Goal: Information Seeking & Learning: Learn about a topic

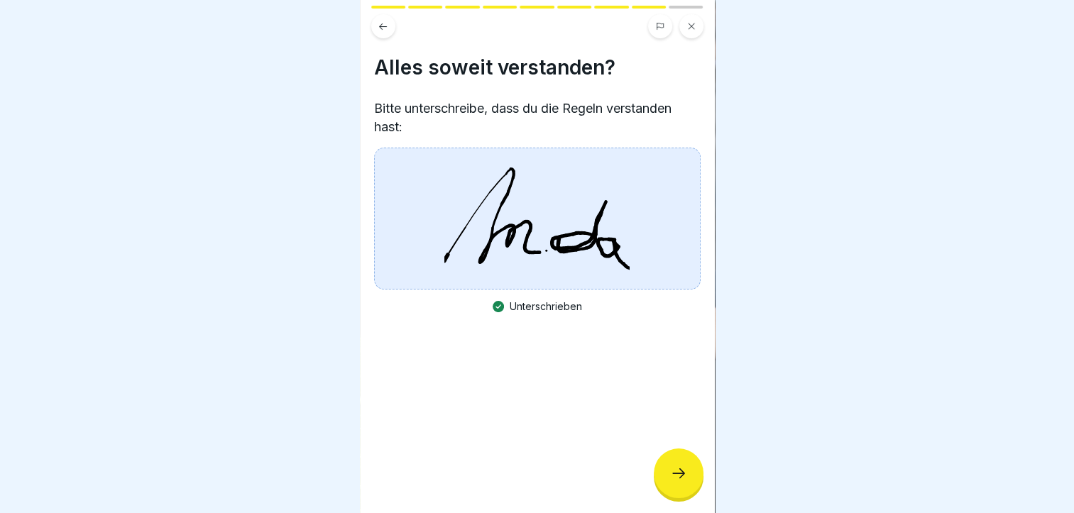
click at [681, 482] on icon at bounding box center [678, 473] width 17 height 17
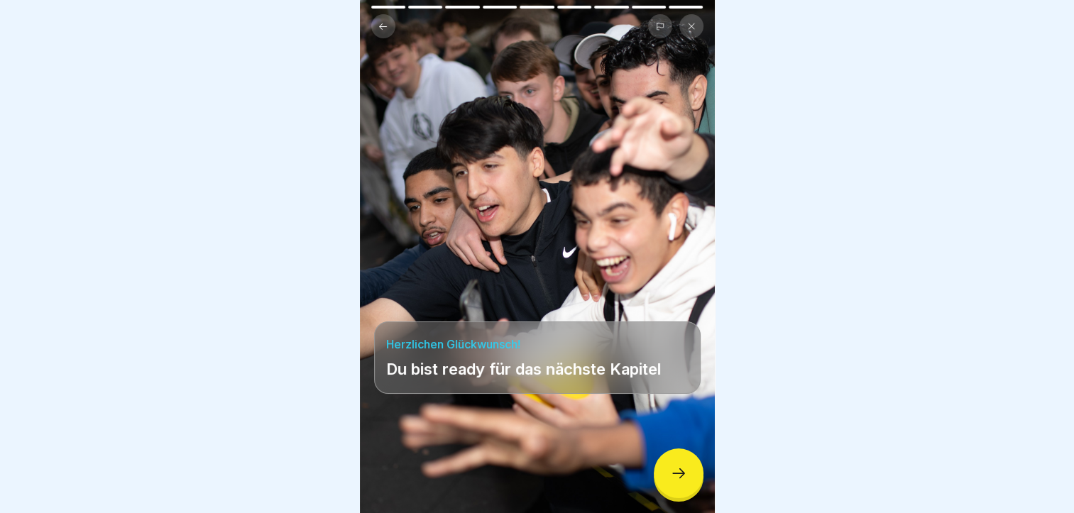
click at [681, 482] on icon at bounding box center [678, 473] width 17 height 17
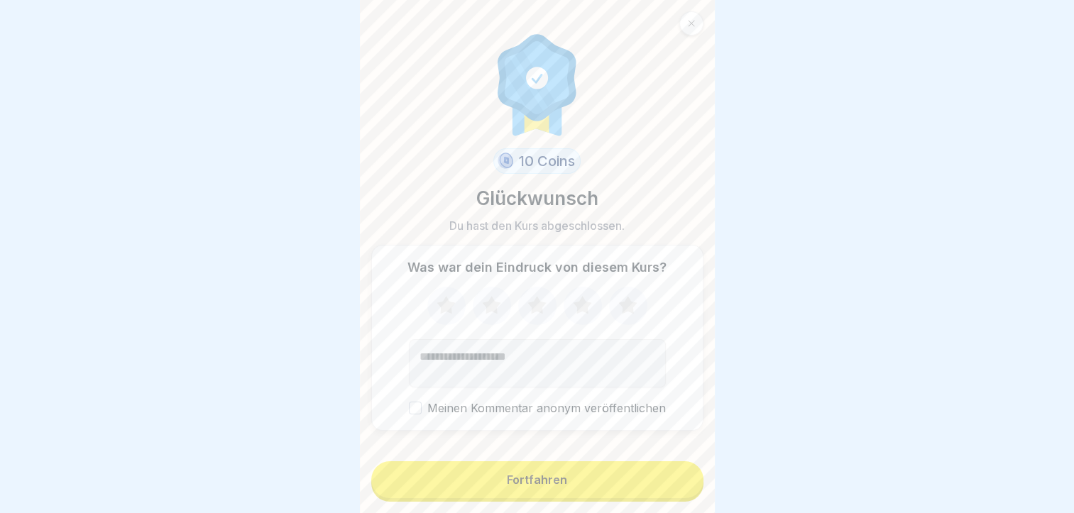
click at [548, 486] on div "Fortfahren" at bounding box center [537, 479] width 60 height 13
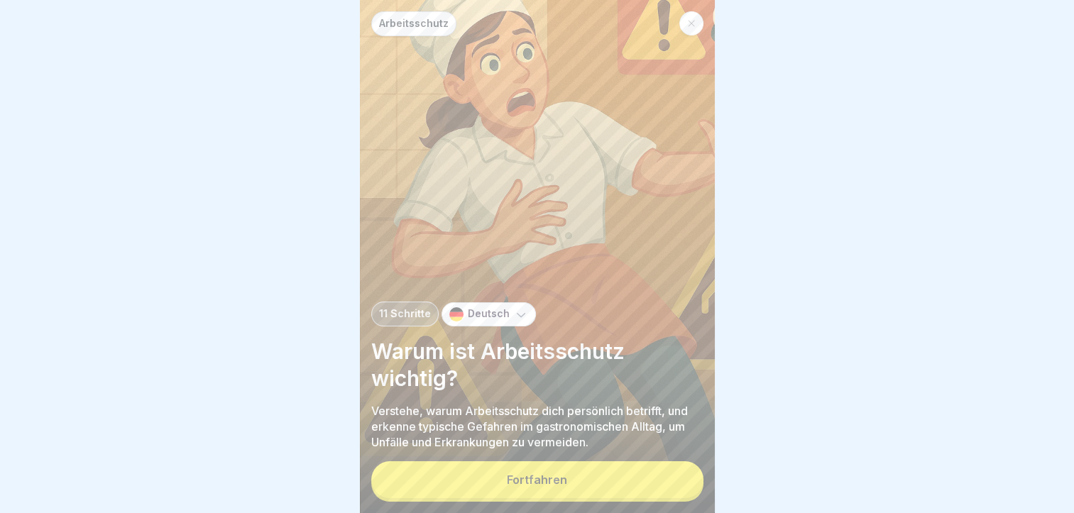
click at [536, 484] on button "Fortfahren" at bounding box center [537, 479] width 332 height 37
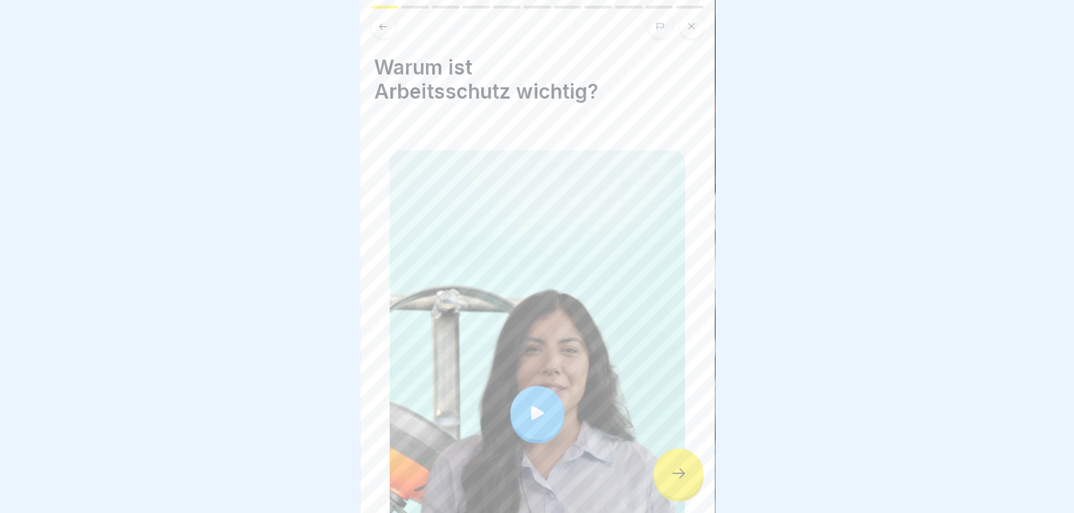
scroll to position [228, 0]
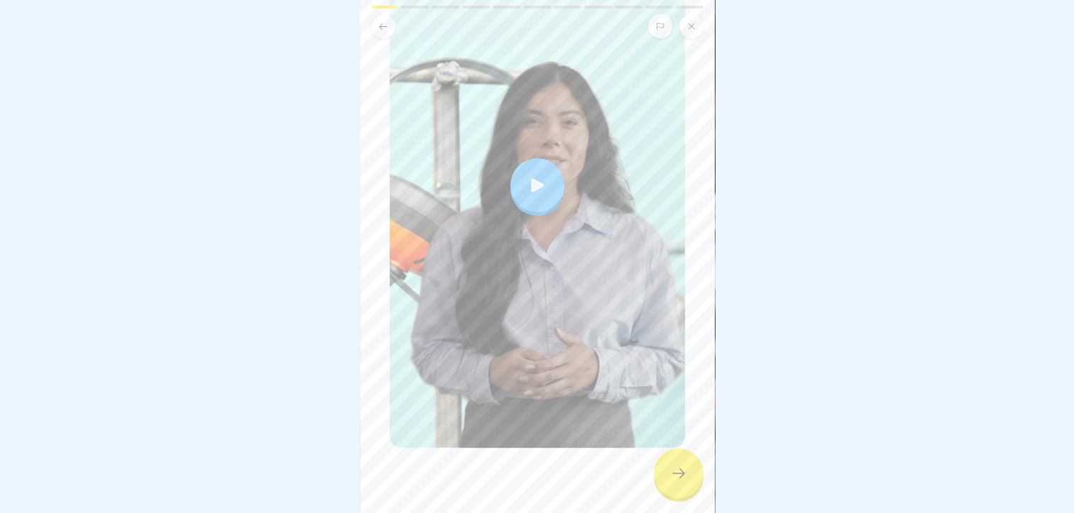
click at [681, 476] on div at bounding box center [679, 473] width 50 height 50
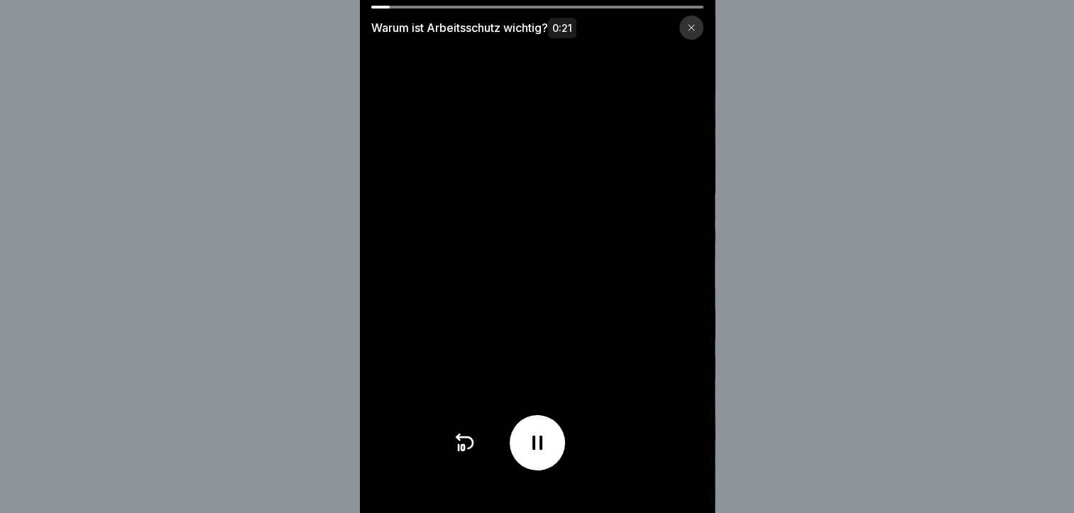
click at [788, 433] on div "Warum ist Arbeitsschutz wichtig? 0:21" at bounding box center [537, 256] width 1074 height 513
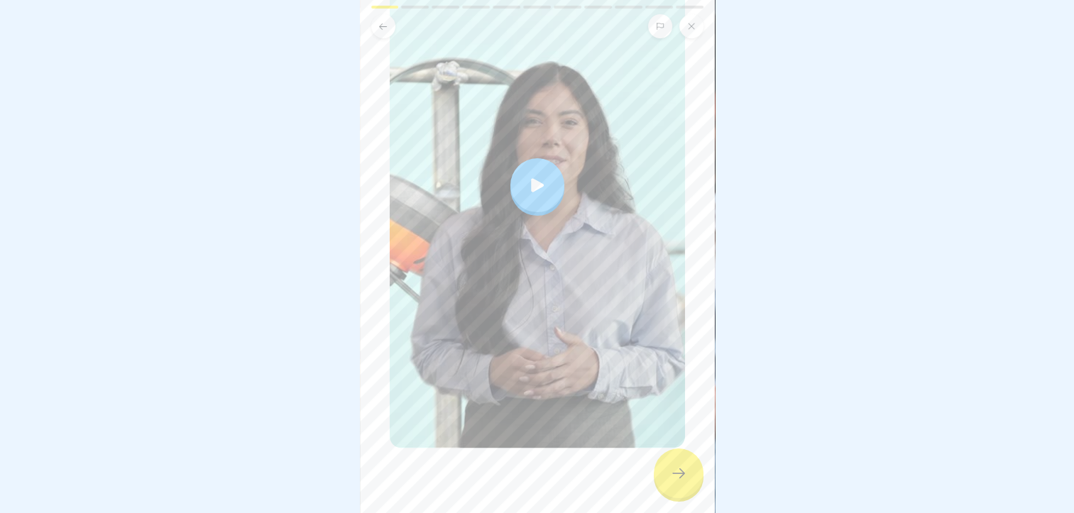
click at [560, 203] on div at bounding box center [537, 185] width 295 height 525
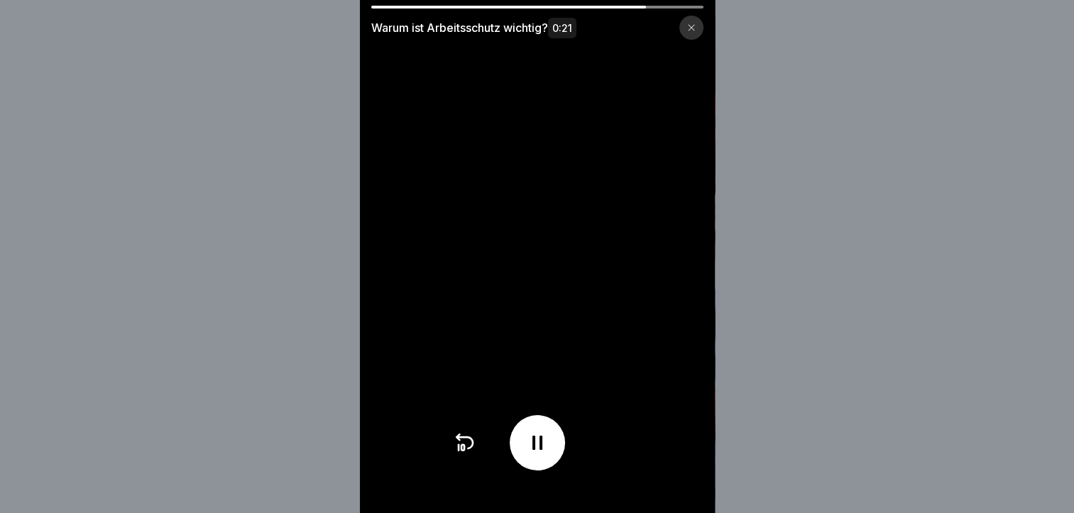
scroll to position [11, 0]
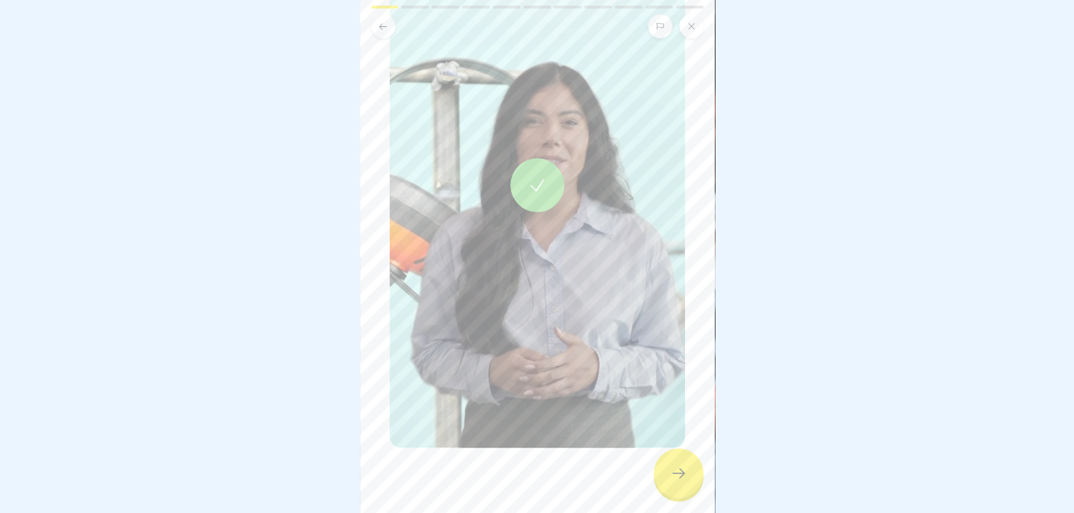
click at [670, 468] on icon at bounding box center [678, 473] width 17 height 17
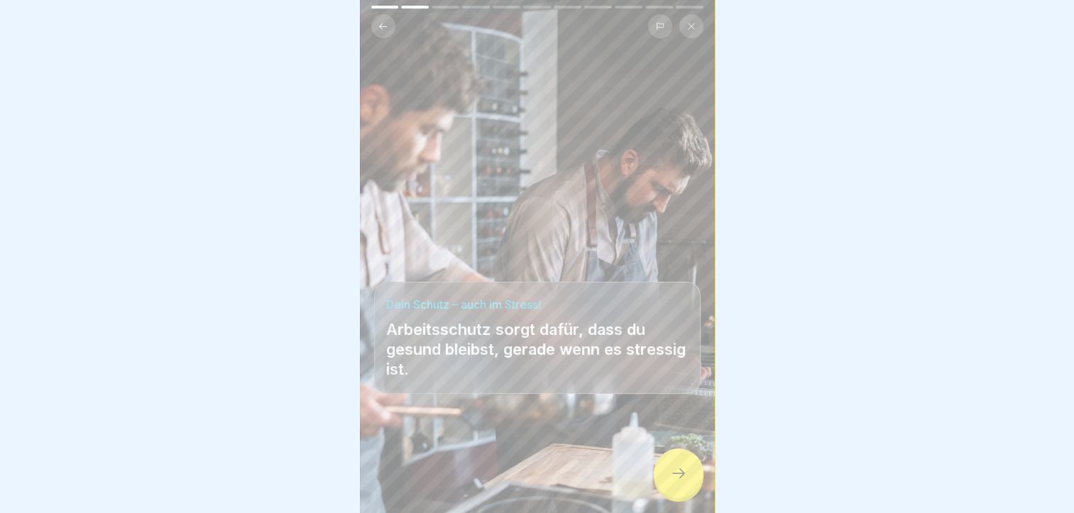
click at [683, 461] on div at bounding box center [679, 473] width 50 height 50
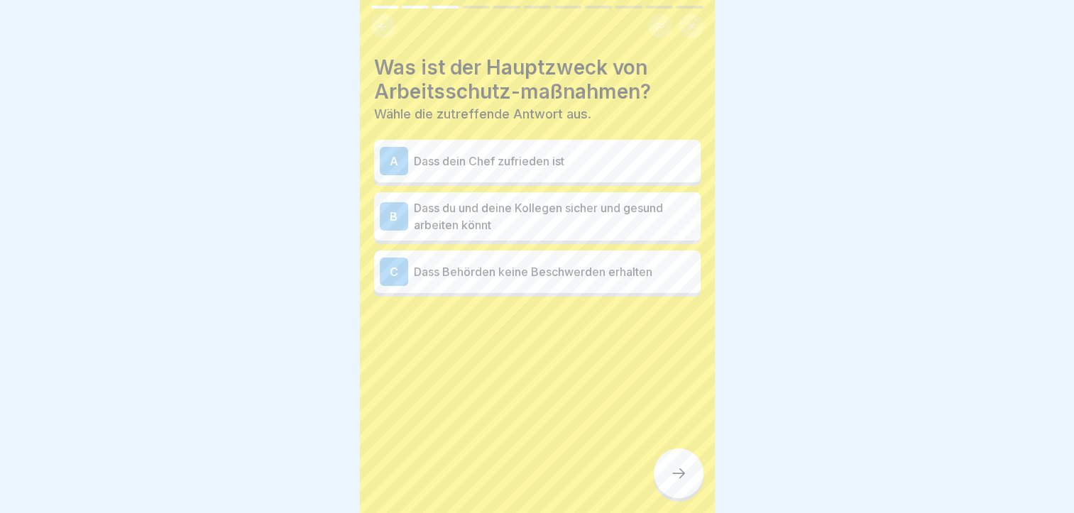
click at [505, 206] on p "Dass du und deine Kollegen sicher und gesund arbeiten könnt" at bounding box center [554, 216] width 281 height 34
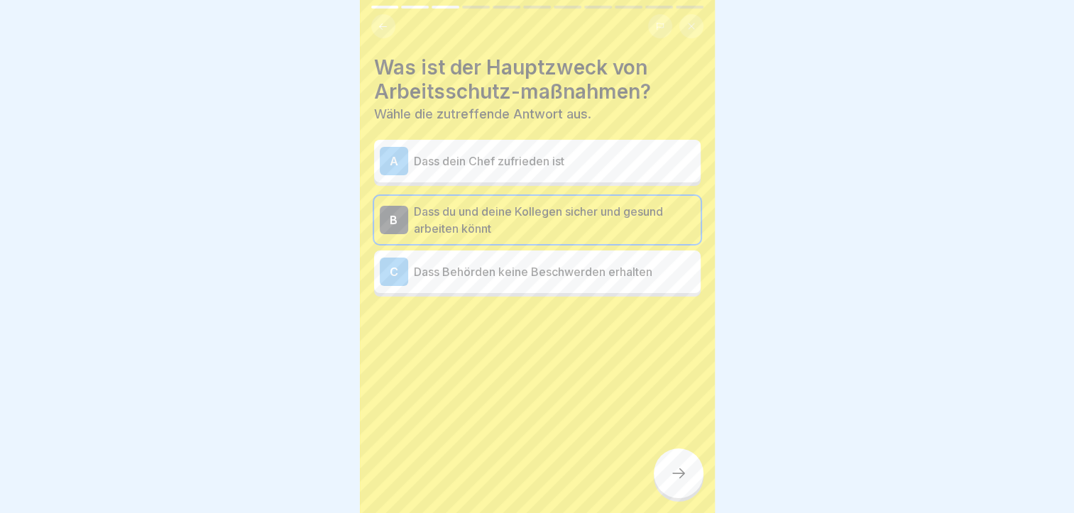
click at [667, 450] on div "Arbeitsschutz 11 Schritte Deutsch Warum ist Arbeitsschutz wichtig? Verstehe, wa…" at bounding box center [537, 256] width 355 height 513
click at [670, 478] on icon at bounding box center [678, 473] width 17 height 17
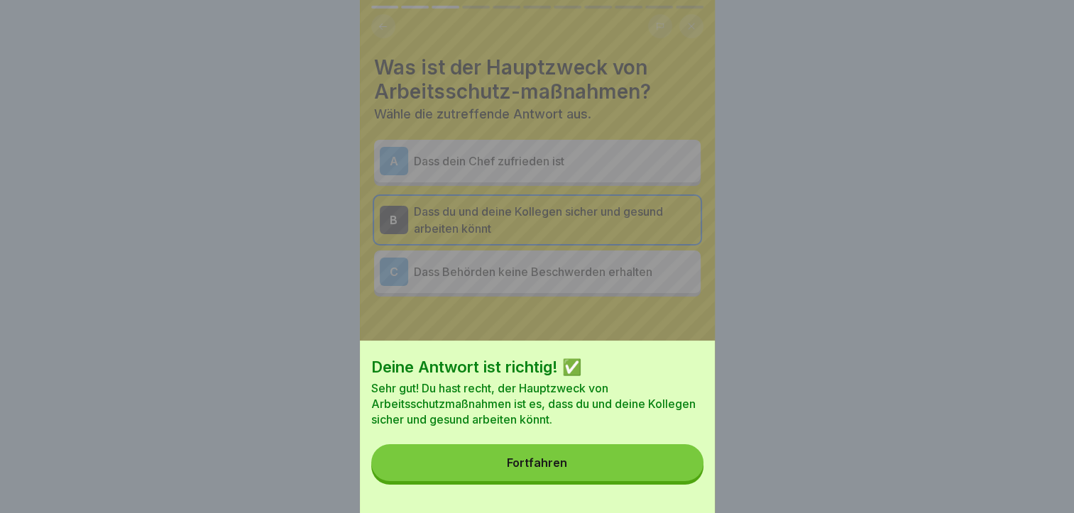
click at [605, 456] on div "Deine Antwort ist richtig! ✅ Sehr gut! Du hast recht, der Hauptzweck von Arbeit…" at bounding box center [537, 427] width 355 height 172
click at [546, 469] on div "Fortfahren" at bounding box center [537, 462] width 60 height 13
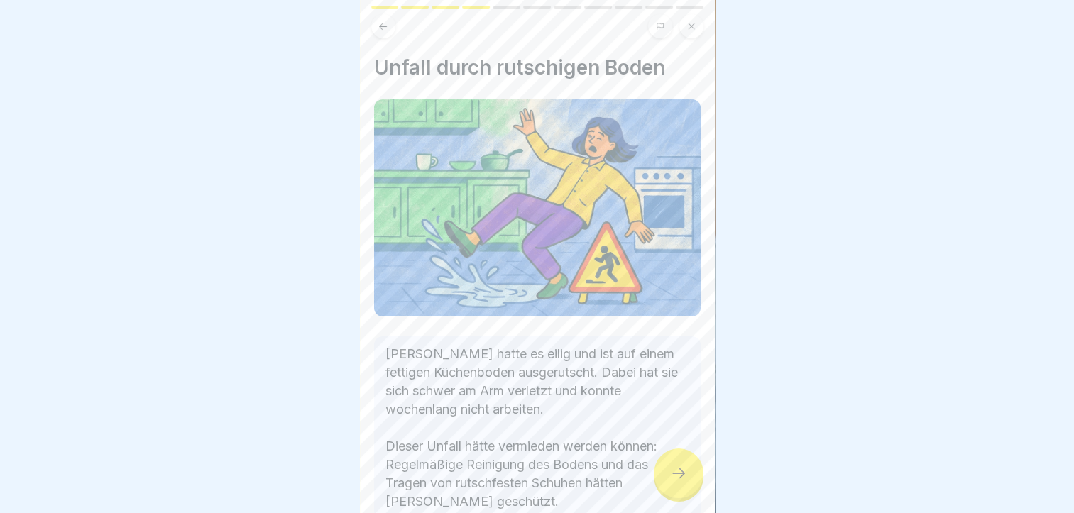
scroll to position [84, 0]
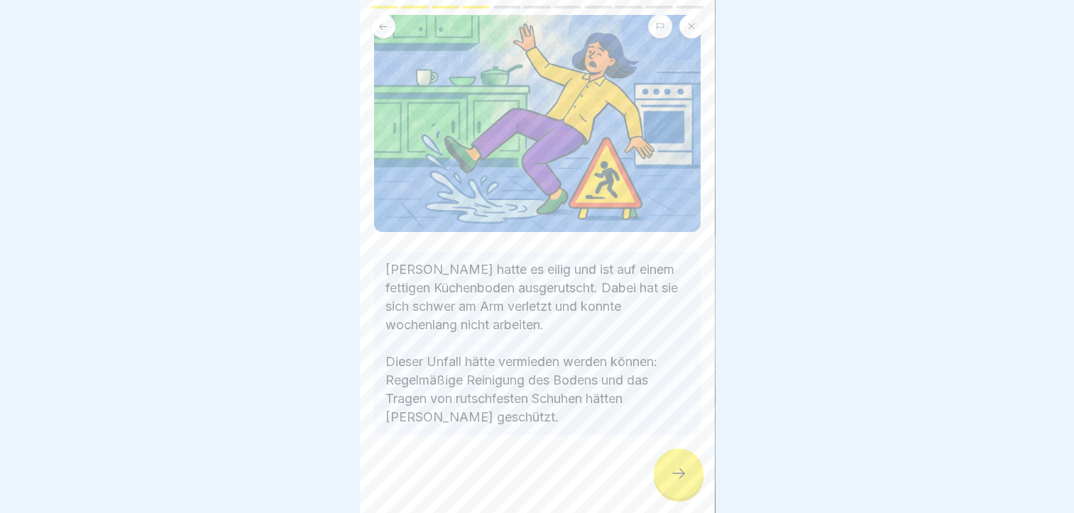
click at [673, 478] on icon at bounding box center [678, 473] width 17 height 17
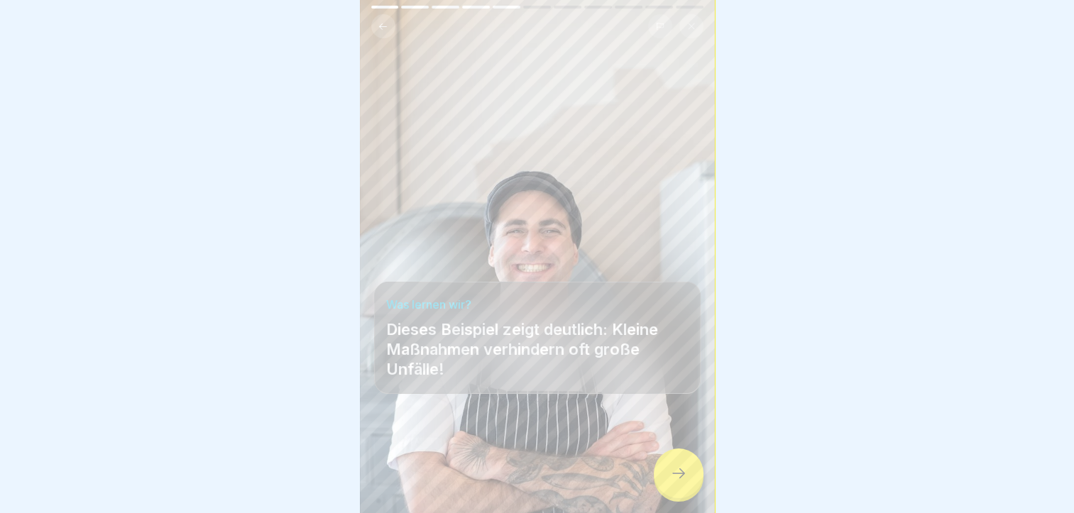
click at [670, 477] on icon at bounding box center [678, 473] width 17 height 17
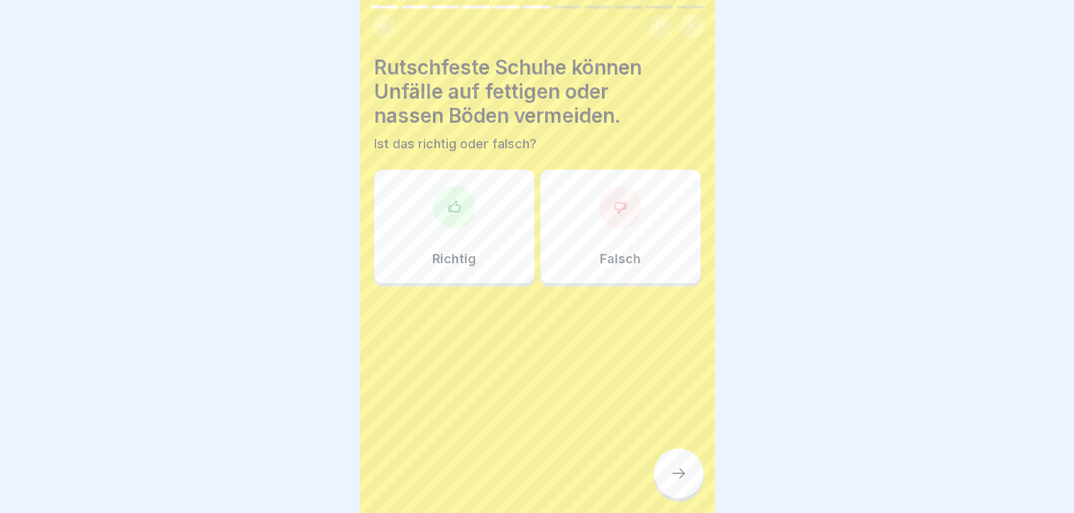
click at [460, 213] on div at bounding box center [454, 207] width 43 height 43
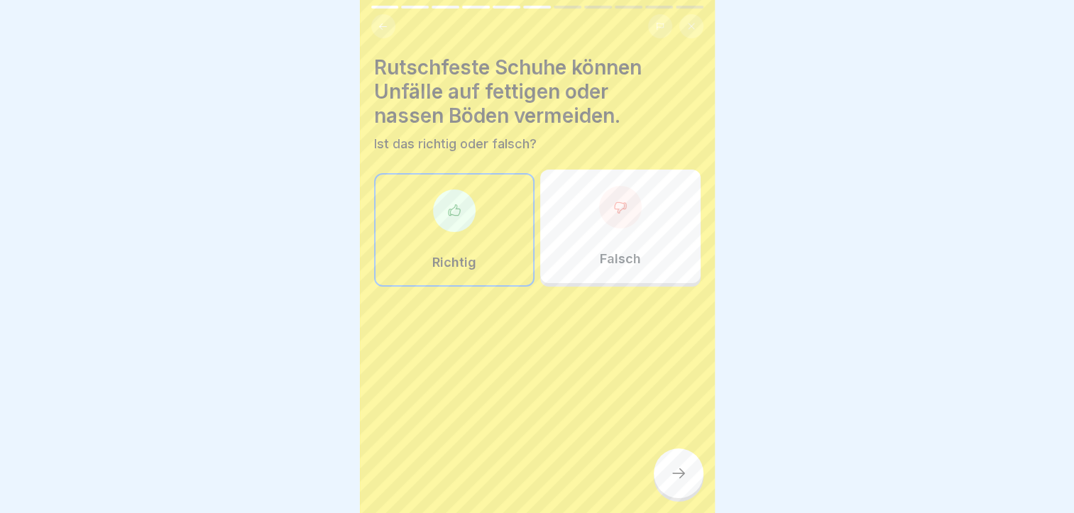
click at [667, 475] on div at bounding box center [679, 473] width 50 height 50
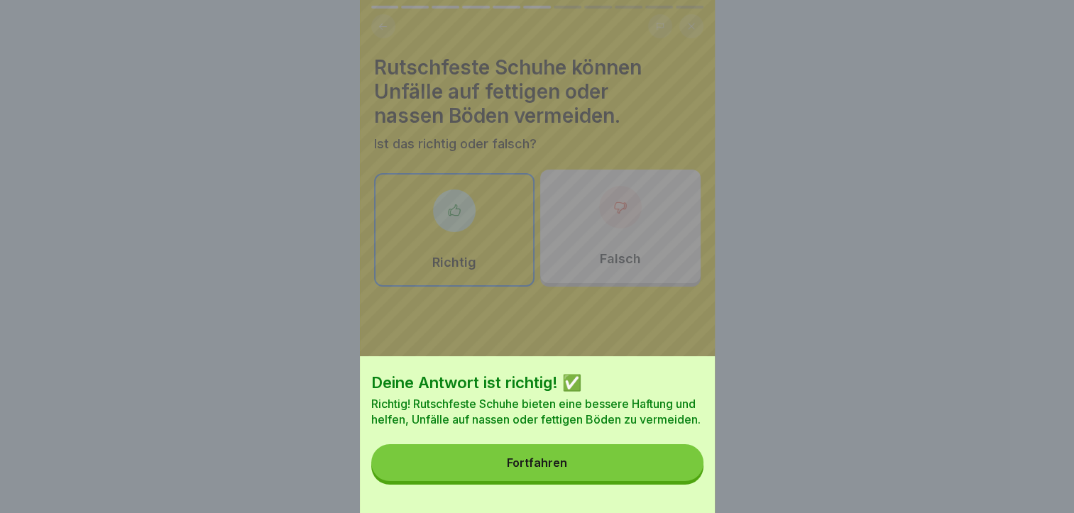
click at [575, 470] on button "Fortfahren" at bounding box center [537, 462] width 332 height 37
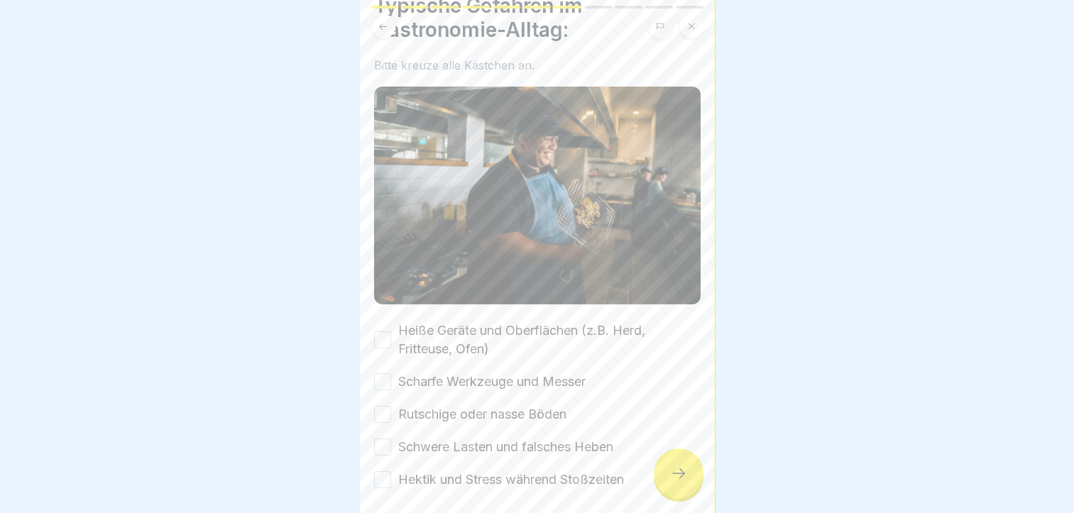
scroll to position [62, 0]
click at [388, 331] on button "Heiße Geräte und Oberflächen (z.B. Herd, Fritteuse, Ofen)" at bounding box center [382, 339] width 17 height 17
click at [383, 373] on button "Scharfe Werkzeuge und Messer" at bounding box center [382, 381] width 17 height 17
click at [389, 405] on button "Rutschige oder nasse Böden" at bounding box center [382, 413] width 17 height 17
click at [386, 438] on button "Schwere Lasten und falsches Heben" at bounding box center [382, 446] width 17 height 17
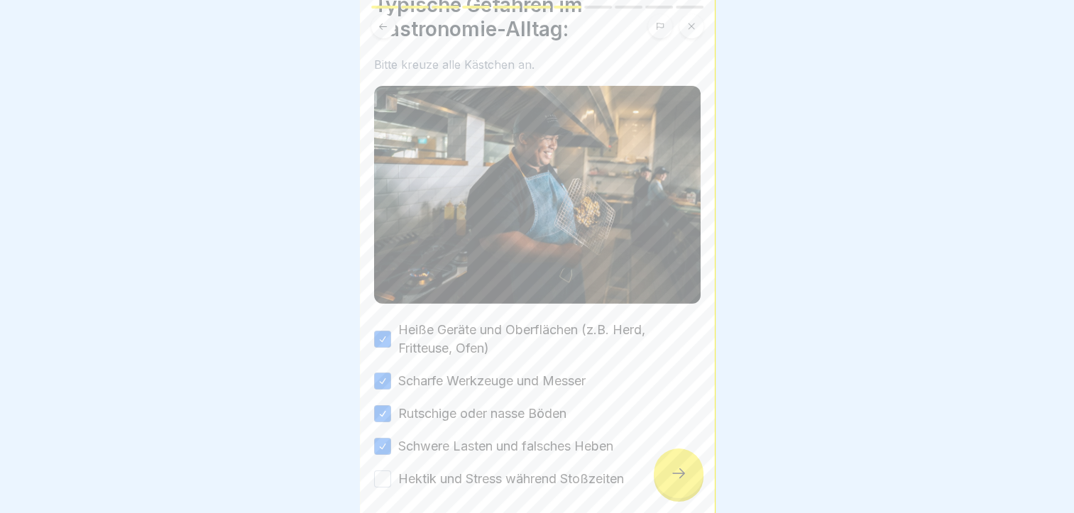
click at [386, 470] on button "Hektik und Stress während Stoßzeiten" at bounding box center [382, 478] width 17 height 17
click at [681, 467] on icon at bounding box center [678, 473] width 17 height 17
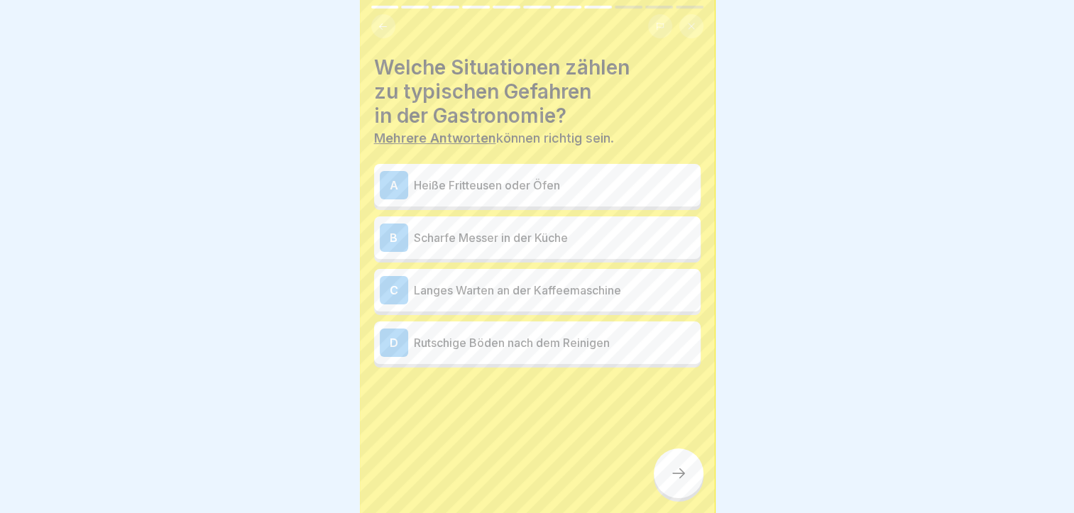
click at [585, 171] on div "A Heiße Fritteusen oder Öfen" at bounding box center [537, 185] width 315 height 28
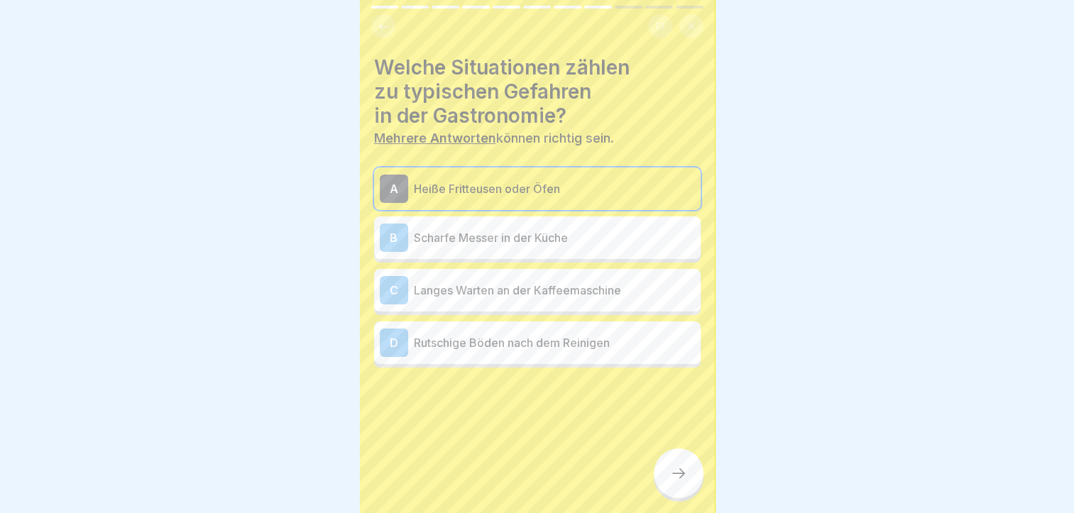
click at [522, 216] on div "B Scharfe Messer in der Küche" at bounding box center [537, 237] width 326 height 43
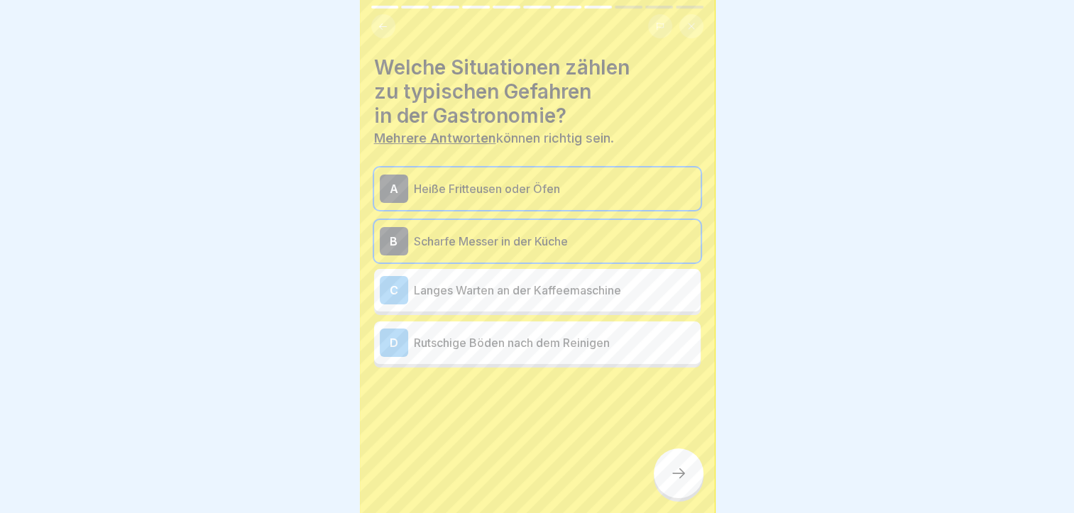
click at [508, 334] on p "Rutschige Böden nach dem Reinigen" at bounding box center [554, 342] width 281 height 17
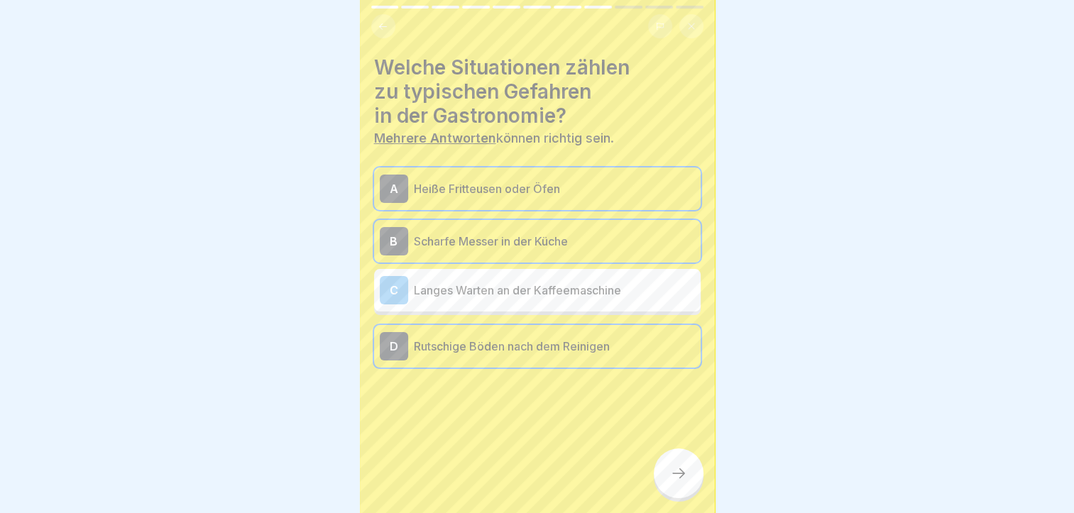
click at [673, 477] on icon at bounding box center [678, 473] width 17 height 17
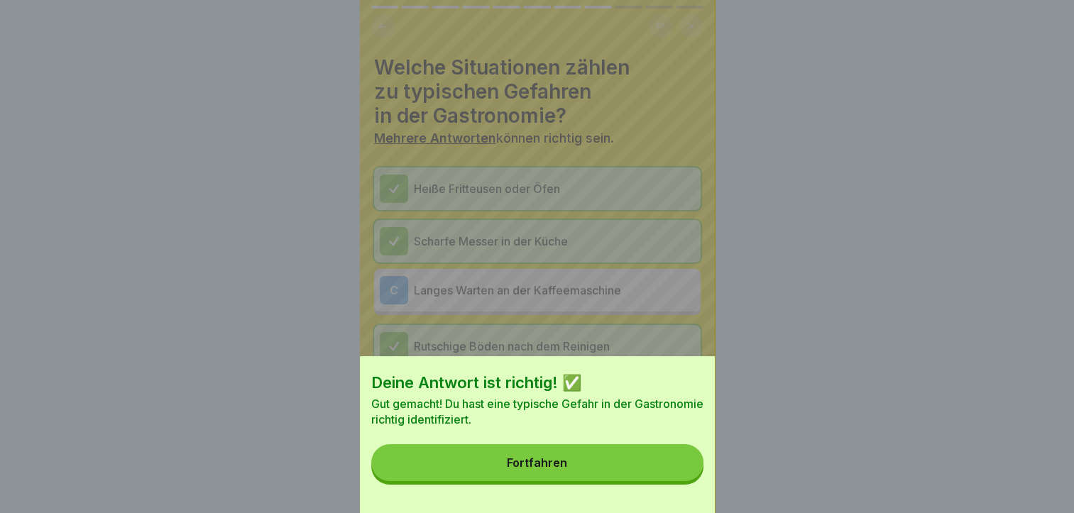
click at [620, 470] on button "Fortfahren" at bounding box center [537, 462] width 332 height 37
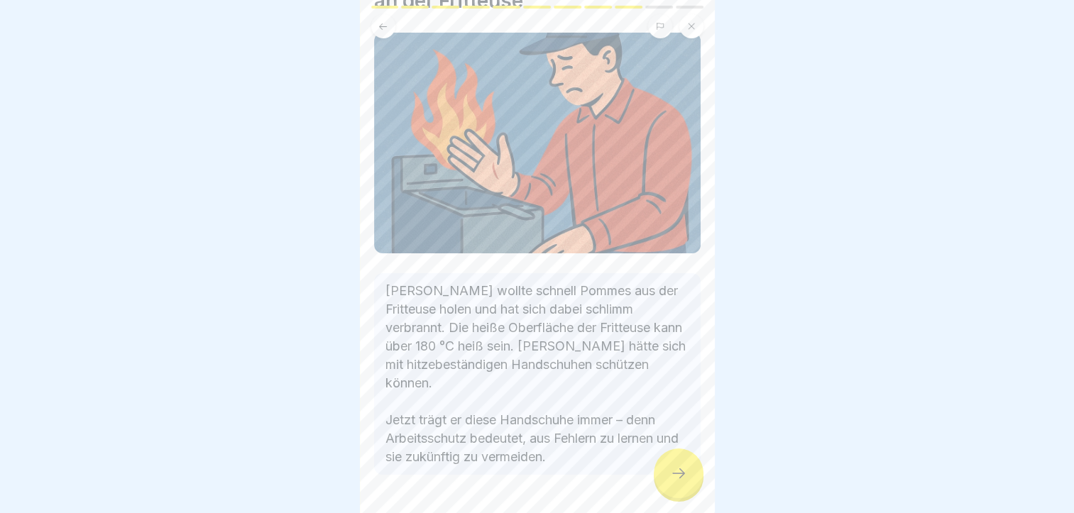
scroll to position [93, 0]
click at [687, 494] on div at bounding box center [679, 473] width 50 height 50
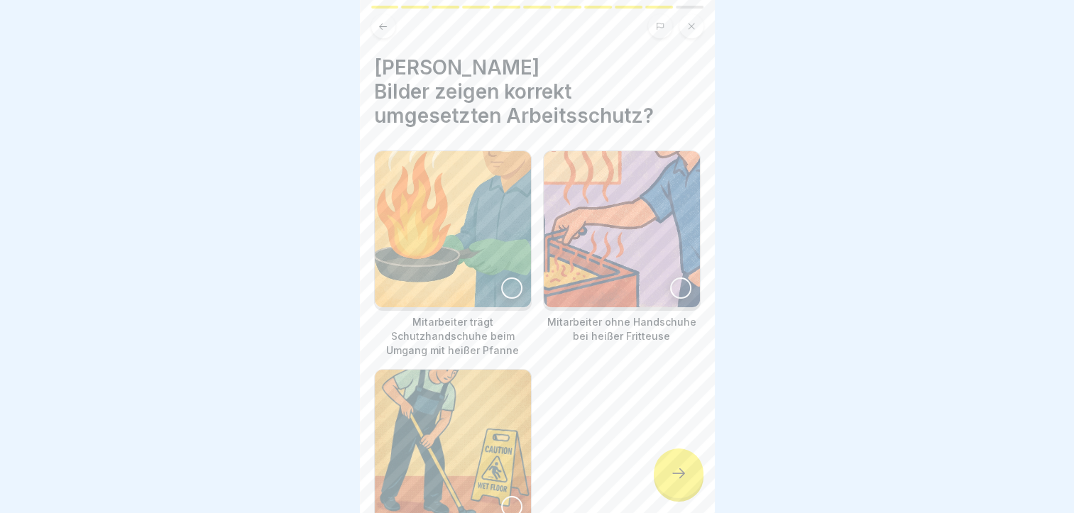
click at [509, 277] on div at bounding box center [511, 287] width 21 height 21
click at [522, 461] on img at bounding box center [453, 448] width 156 height 156
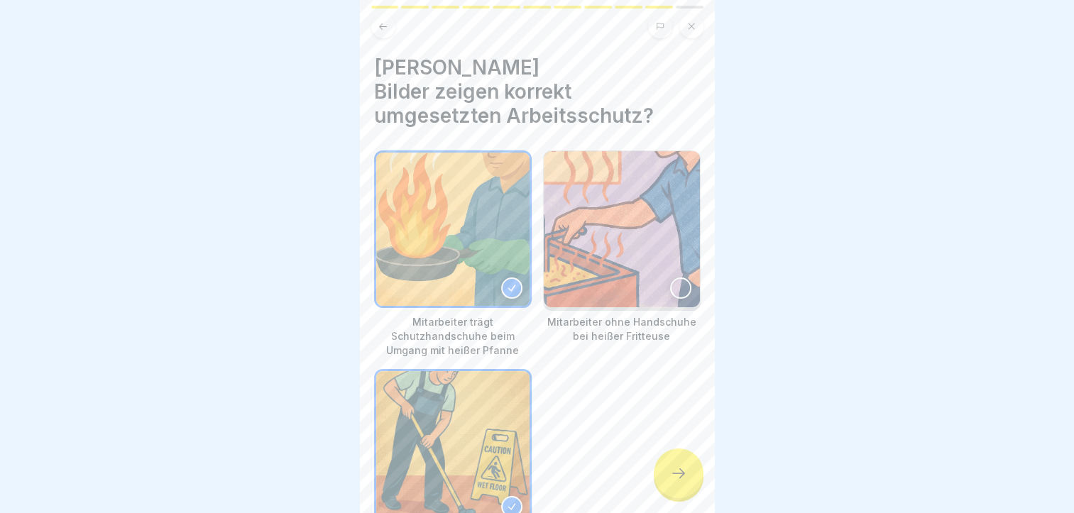
click at [630, 250] on img at bounding box center [622, 229] width 156 height 156
click at [673, 456] on div at bounding box center [679, 473] width 50 height 50
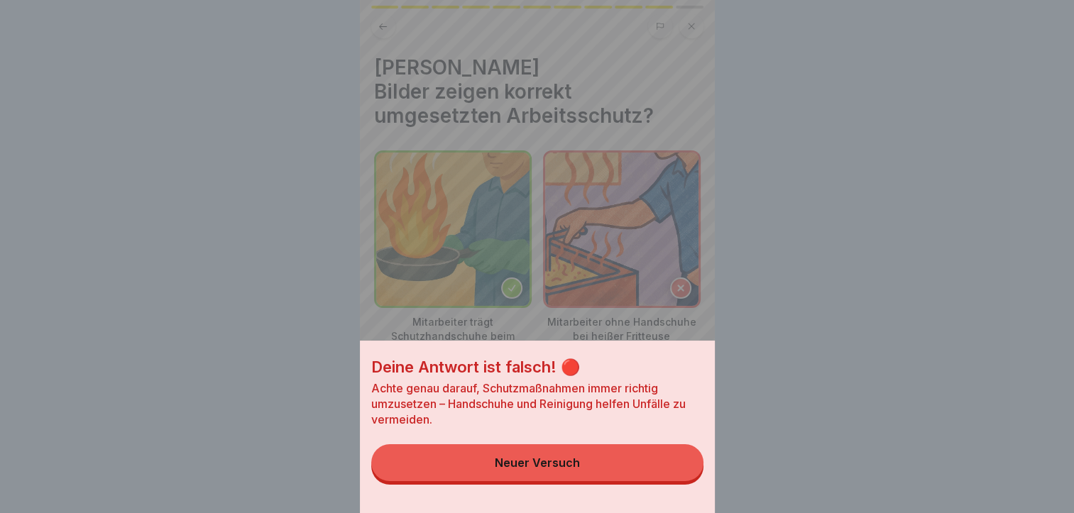
click at [624, 472] on button "Neuer Versuch" at bounding box center [537, 462] width 332 height 37
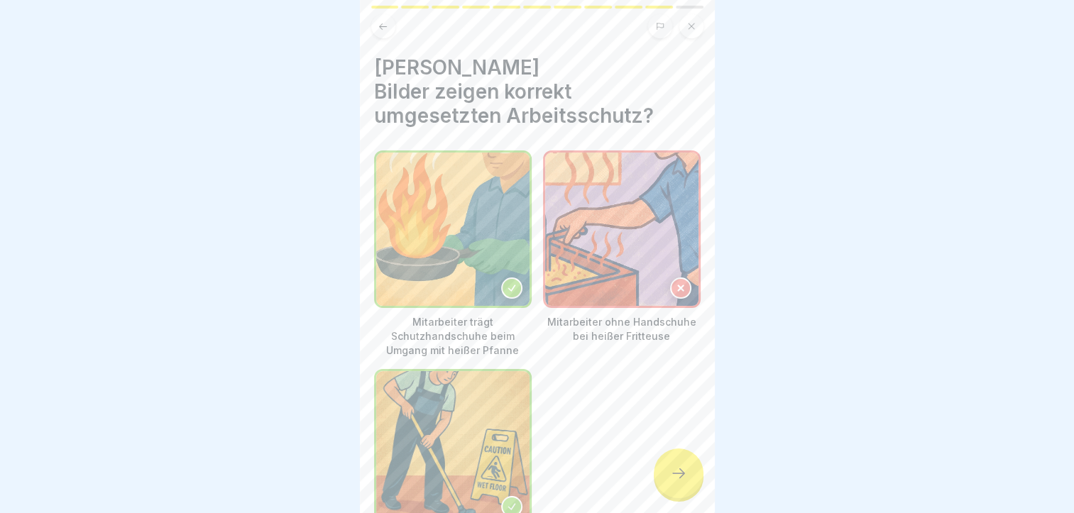
click at [670, 277] on div at bounding box center [680, 287] width 21 height 21
click at [654, 479] on div at bounding box center [679, 473] width 50 height 50
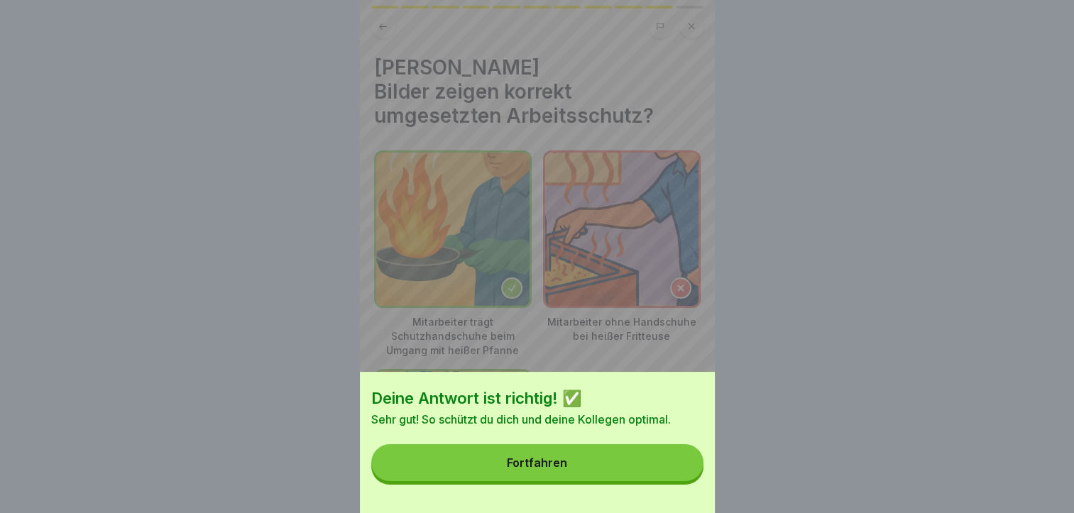
click at [590, 481] on button "Fortfahren" at bounding box center [537, 462] width 332 height 37
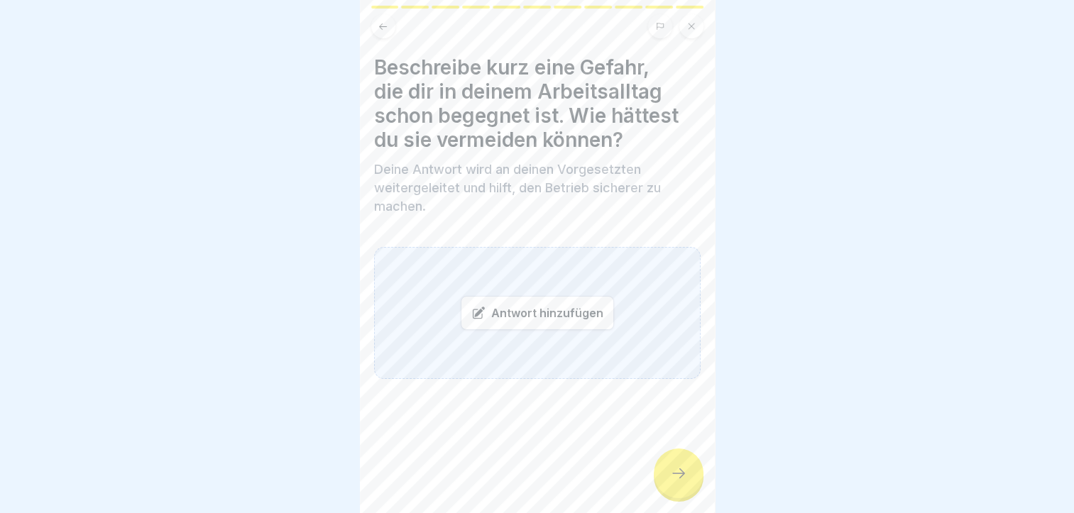
click at [505, 296] on div "Antwort hinzufügen" at bounding box center [537, 313] width 153 height 34
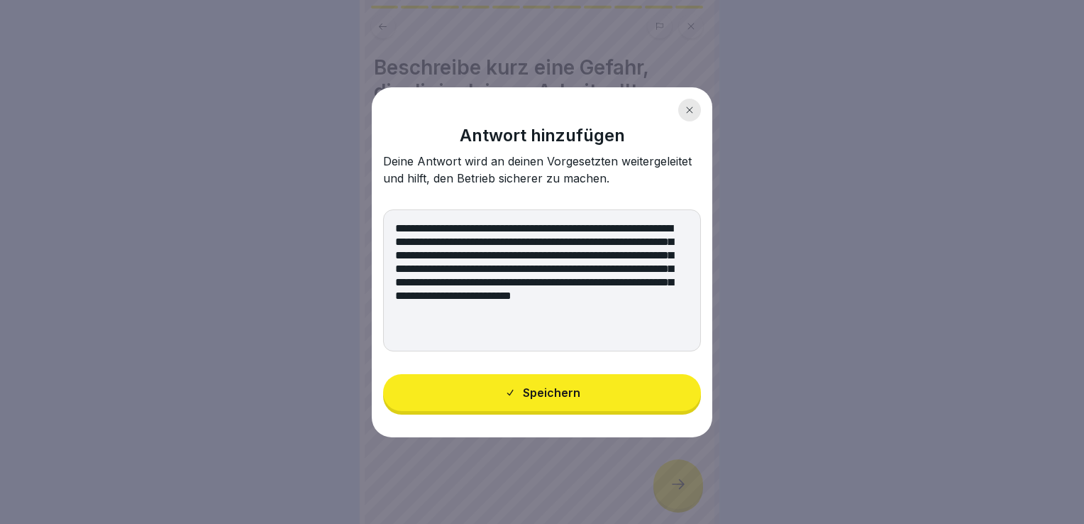
click at [443, 241] on textarea "**********" at bounding box center [542, 280] width 318 height 142
click at [624, 239] on textarea "**********" at bounding box center [542, 280] width 318 height 142
click at [489, 282] on textarea "**********" at bounding box center [542, 280] width 318 height 142
type textarea "**********"
click at [536, 390] on div "Speichern" at bounding box center [543, 392] width 76 height 13
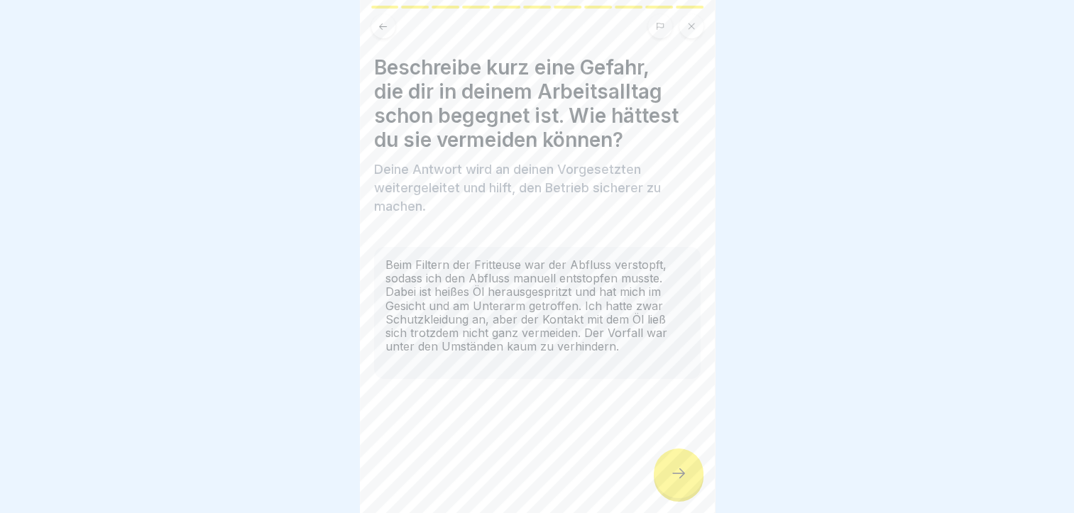
click at [676, 482] on icon at bounding box center [678, 473] width 17 height 17
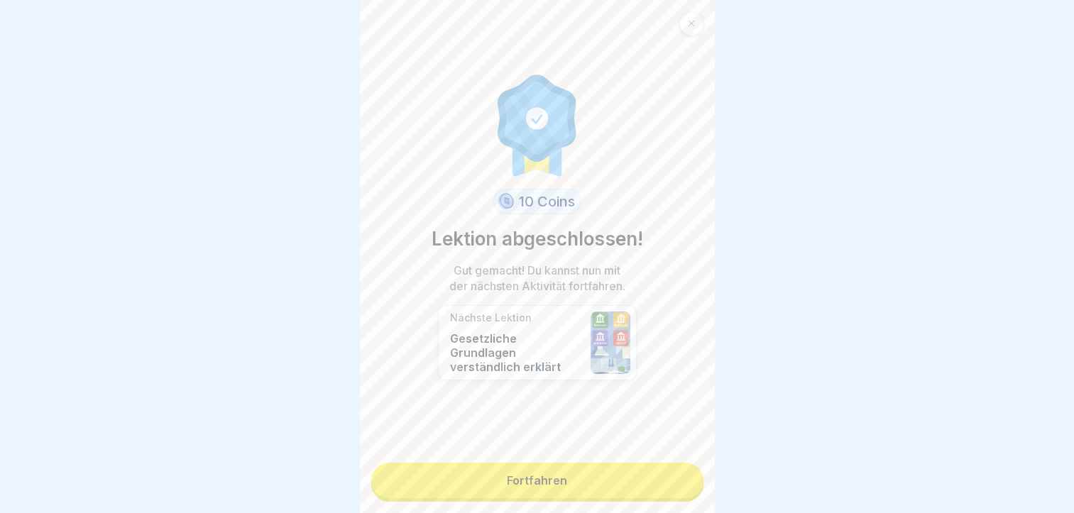
click at [524, 492] on link "Fortfahren" at bounding box center [537, 480] width 332 height 35
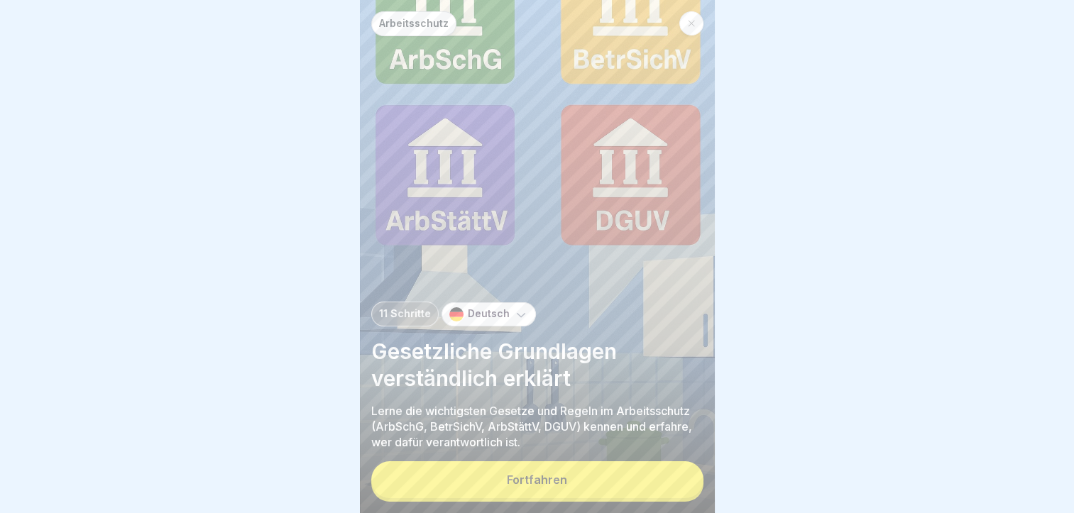
click at [643, 346] on div "11 Schritte Deutsch Gesetzliche Grundlagen verständlich erklärt [PERSON_NAME] d…" at bounding box center [537, 376] width 332 height 148
click at [536, 486] on div "Fortfahren" at bounding box center [537, 479] width 60 height 13
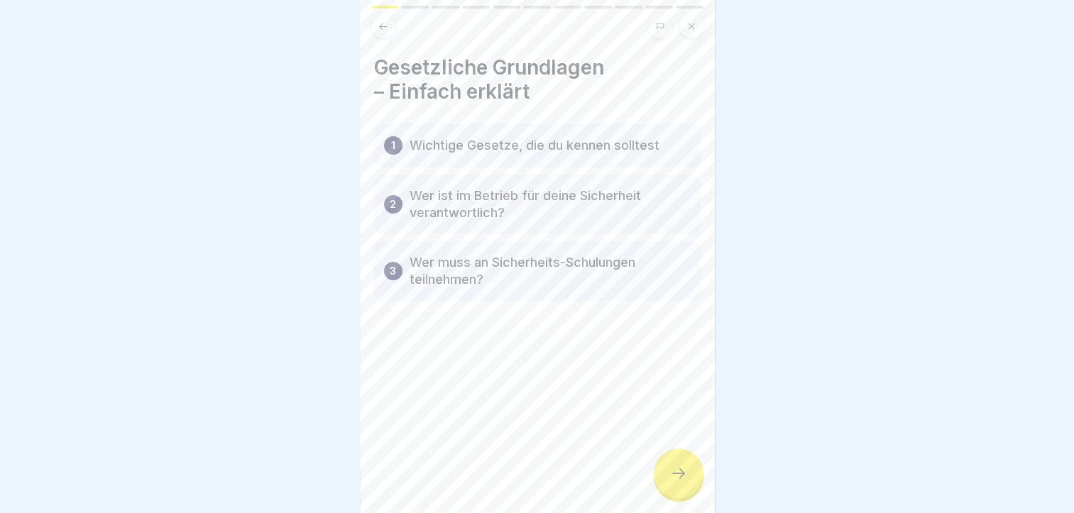
click at [680, 478] on icon at bounding box center [678, 473] width 17 height 17
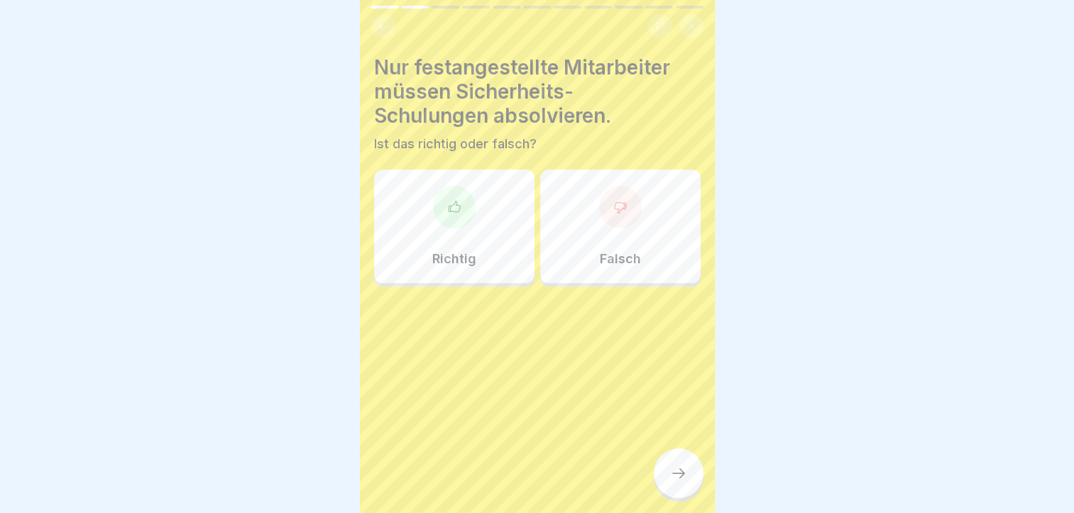
click at [427, 405] on div "Nur festangestellte Mitarbeiter müssen Sicherheits-Schulungen absolvieren. Ist …" at bounding box center [537, 256] width 355 height 513
click at [614, 202] on icon at bounding box center [619, 207] width 11 height 11
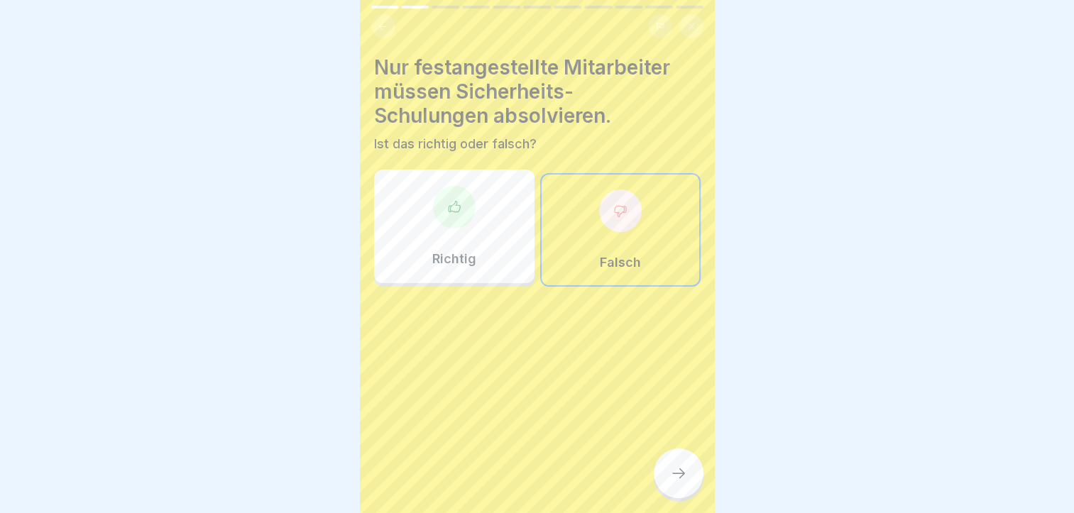
click at [684, 467] on icon at bounding box center [678, 473] width 17 height 17
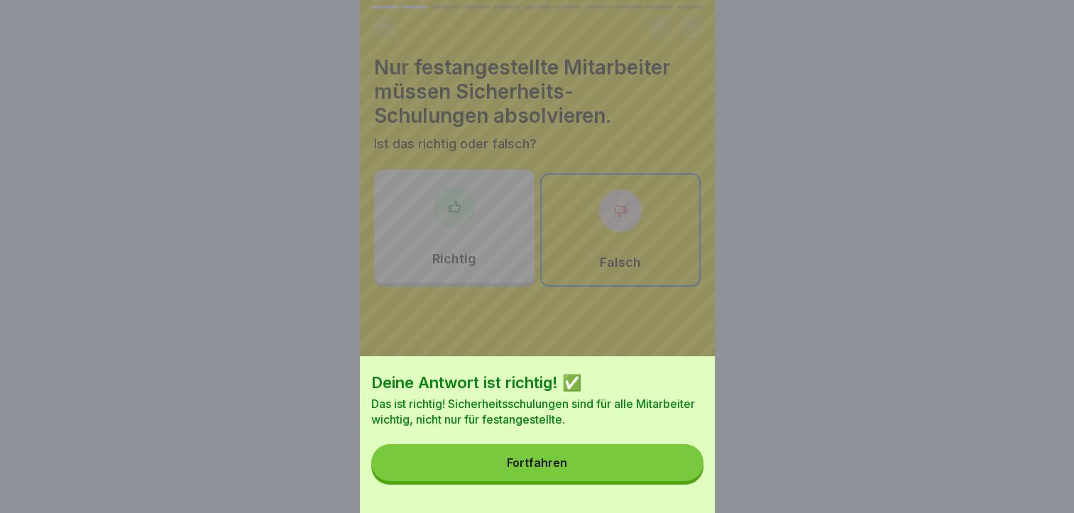
click at [622, 481] on button "Fortfahren" at bounding box center [537, 462] width 332 height 37
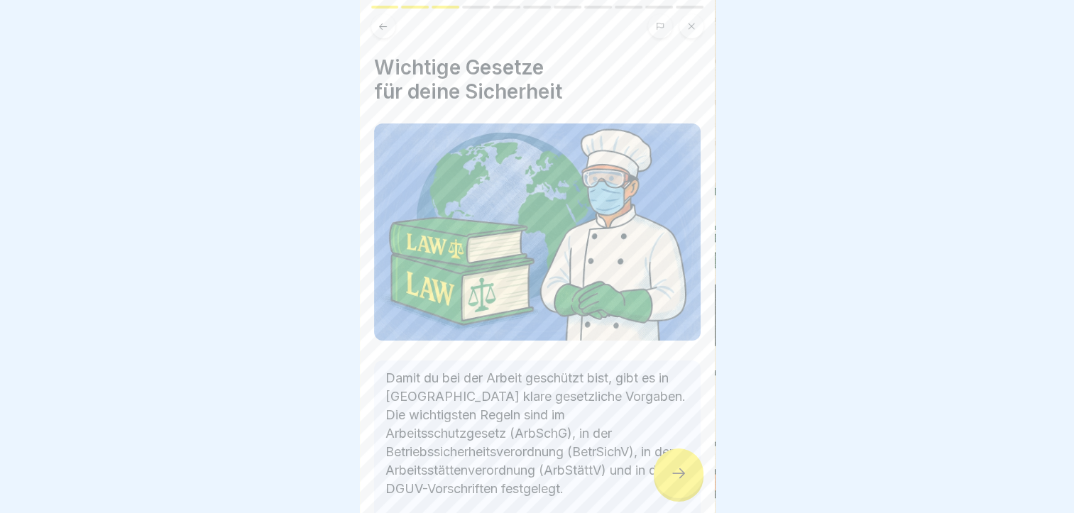
scroll to position [145, 0]
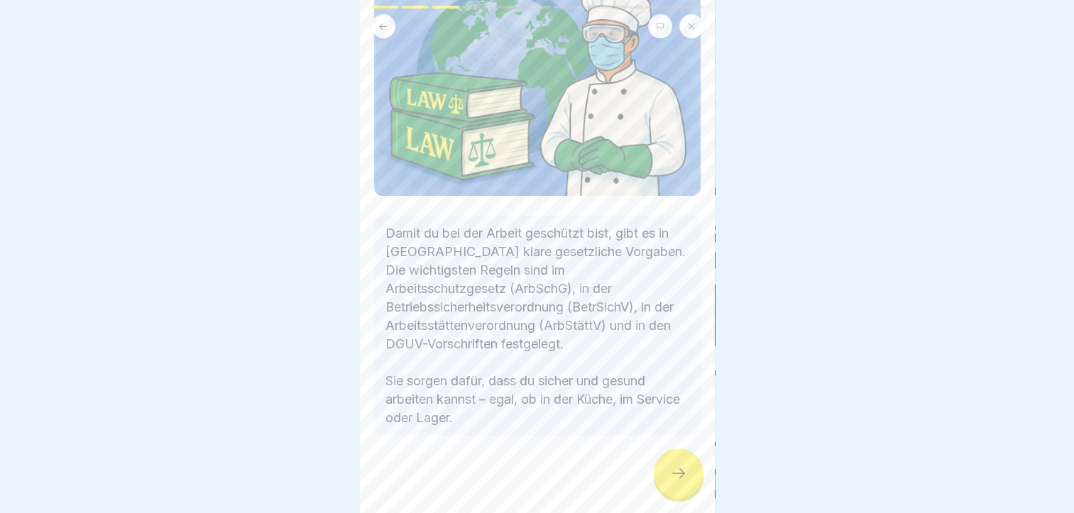
click at [661, 489] on div at bounding box center [679, 473] width 50 height 50
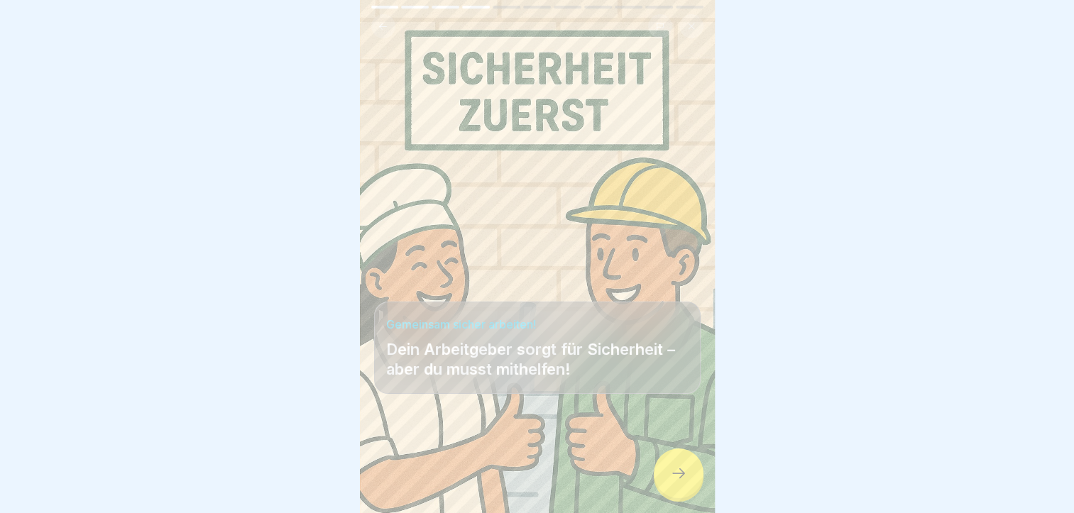
click at [688, 477] on div at bounding box center [679, 473] width 50 height 50
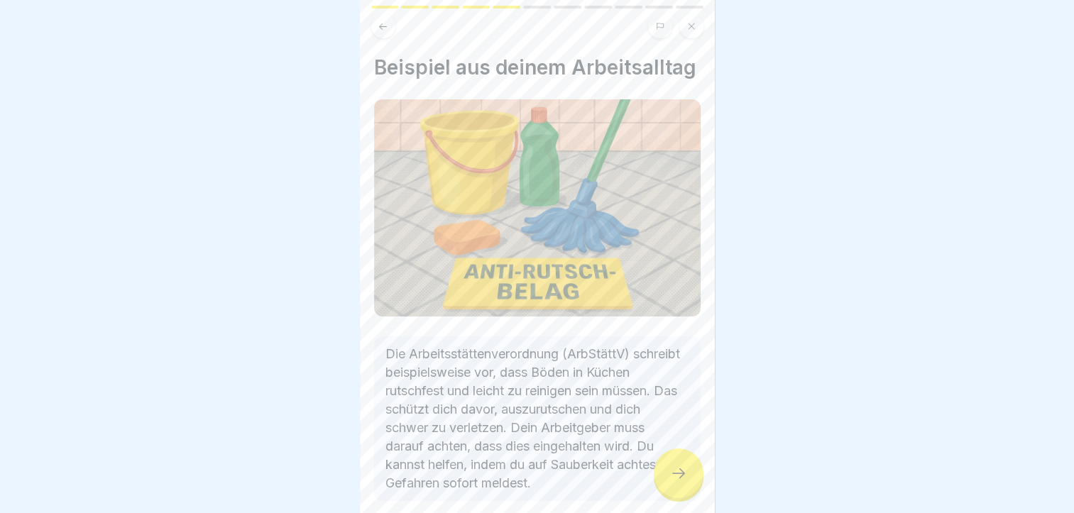
scroll to position [108, 0]
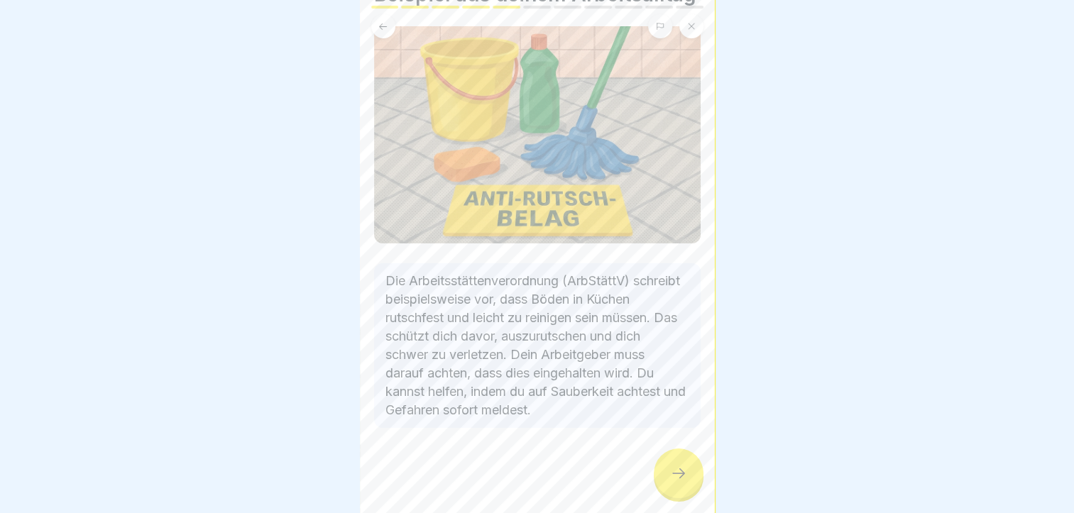
click at [672, 464] on div at bounding box center [679, 473] width 50 height 50
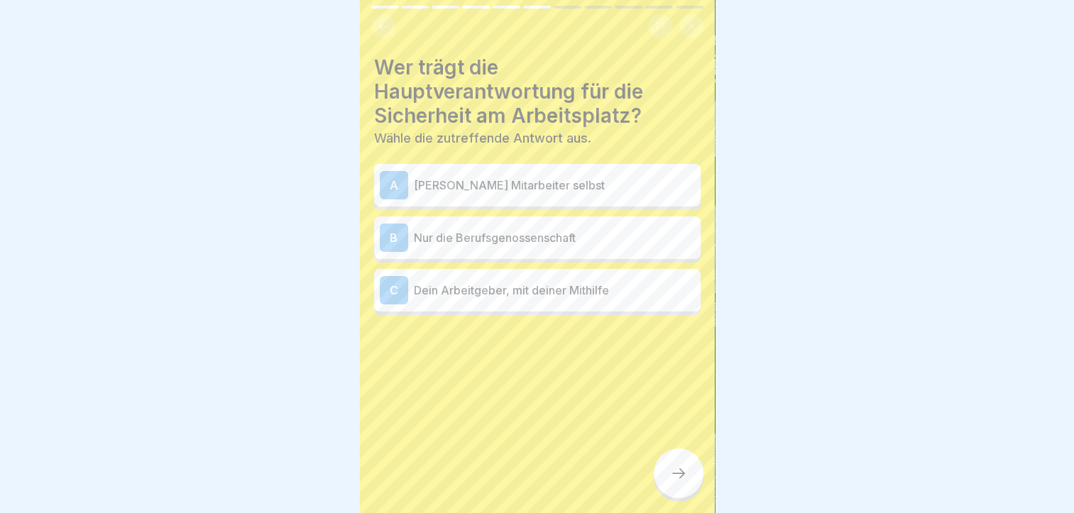
click at [555, 288] on div "C Dein Arbeitgeber, mit deiner Mithilfe" at bounding box center [537, 290] width 315 height 28
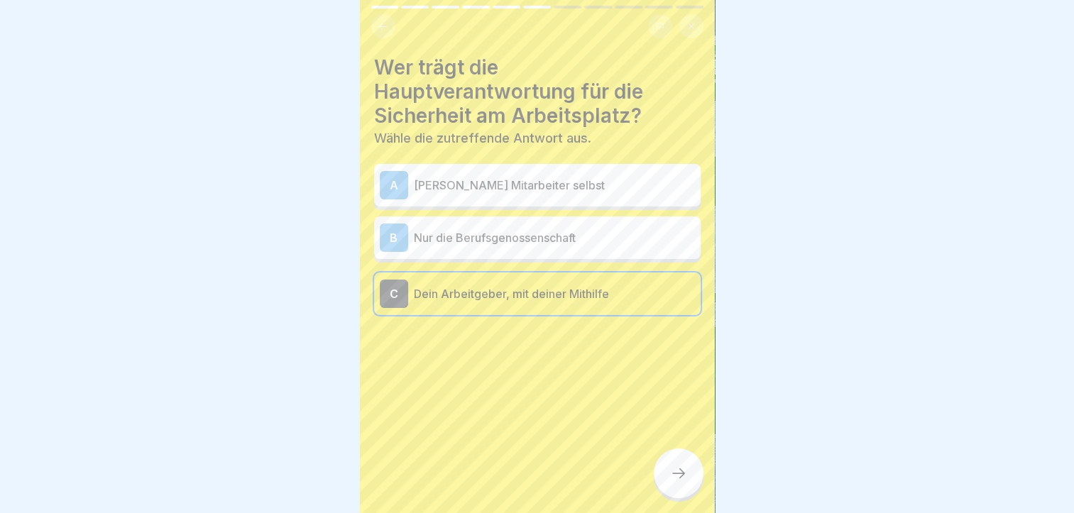
click at [673, 451] on div at bounding box center [679, 473] width 50 height 50
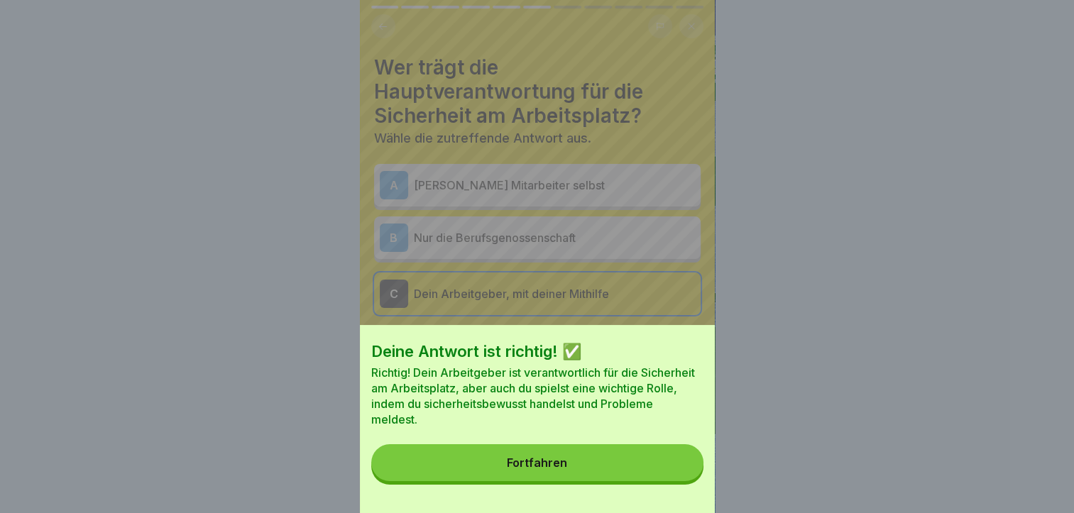
click at [615, 456] on div "Deine Antwort ist richtig! ✅ Richtig! Dein Arbeitgeber ist verantwortlich für d…" at bounding box center [537, 419] width 355 height 188
click at [611, 456] on div "Deine Antwort ist richtig! ✅ Richtig! Dein Arbeitgeber ist verantwortlich für d…" at bounding box center [537, 419] width 355 height 188
click at [527, 469] on div "Fortfahren" at bounding box center [537, 462] width 60 height 13
